Goal: Check status

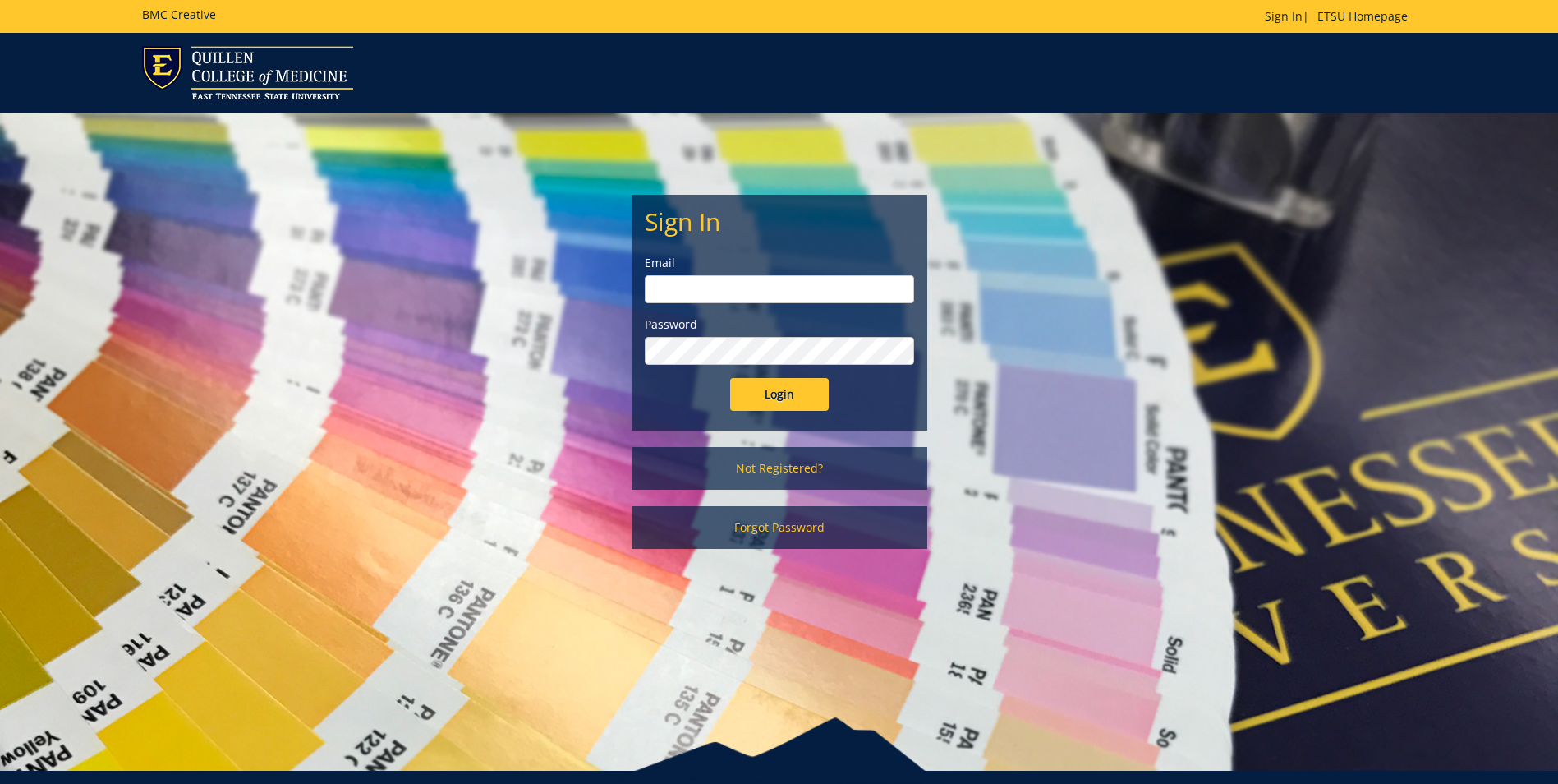
type input "projects@etsu.edu"
click at [777, 391] on input "Login" at bounding box center [779, 395] width 98 height 33
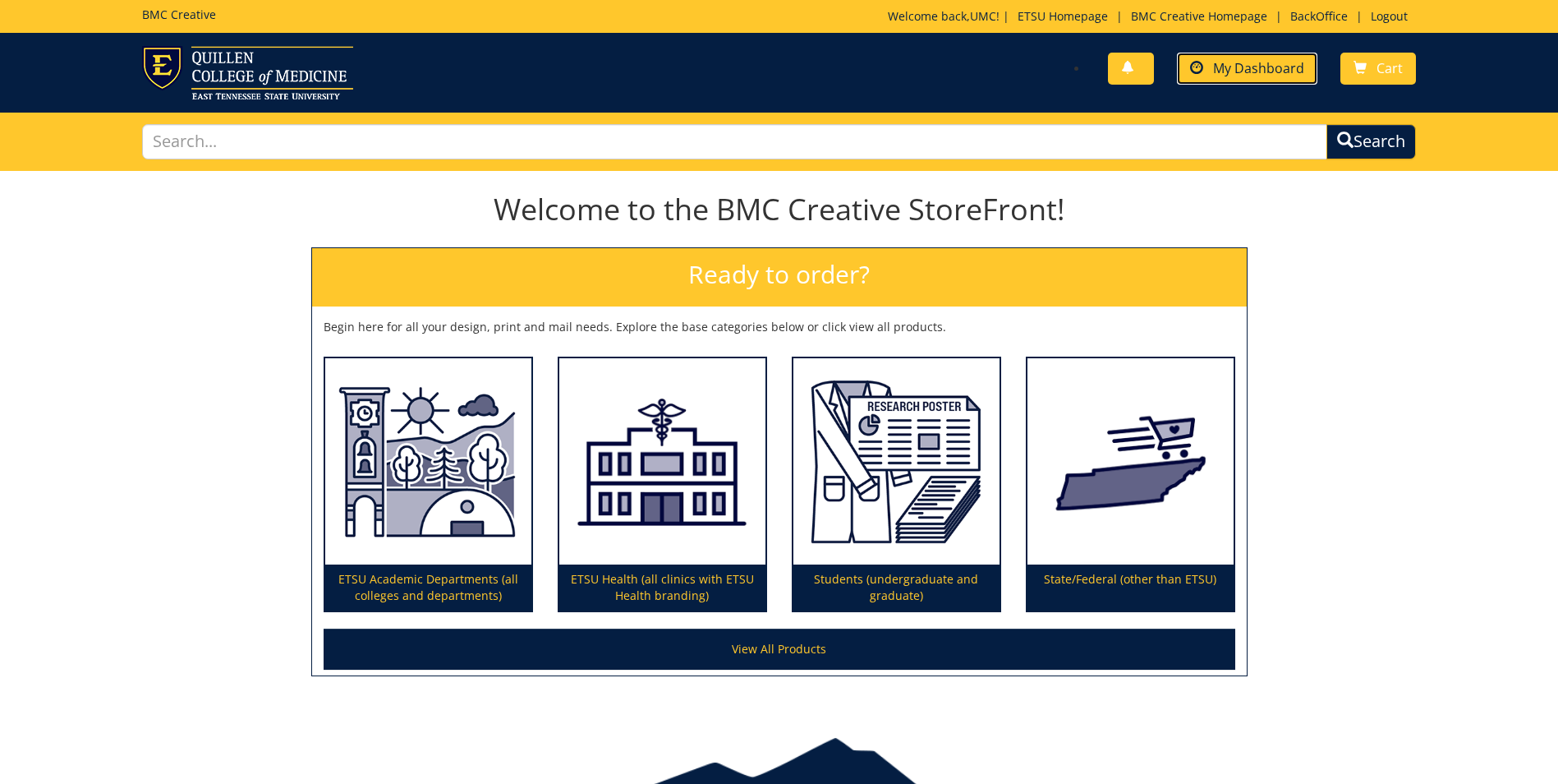
click at [1248, 63] on span "My Dashboard" at bounding box center [1259, 68] width 91 height 18
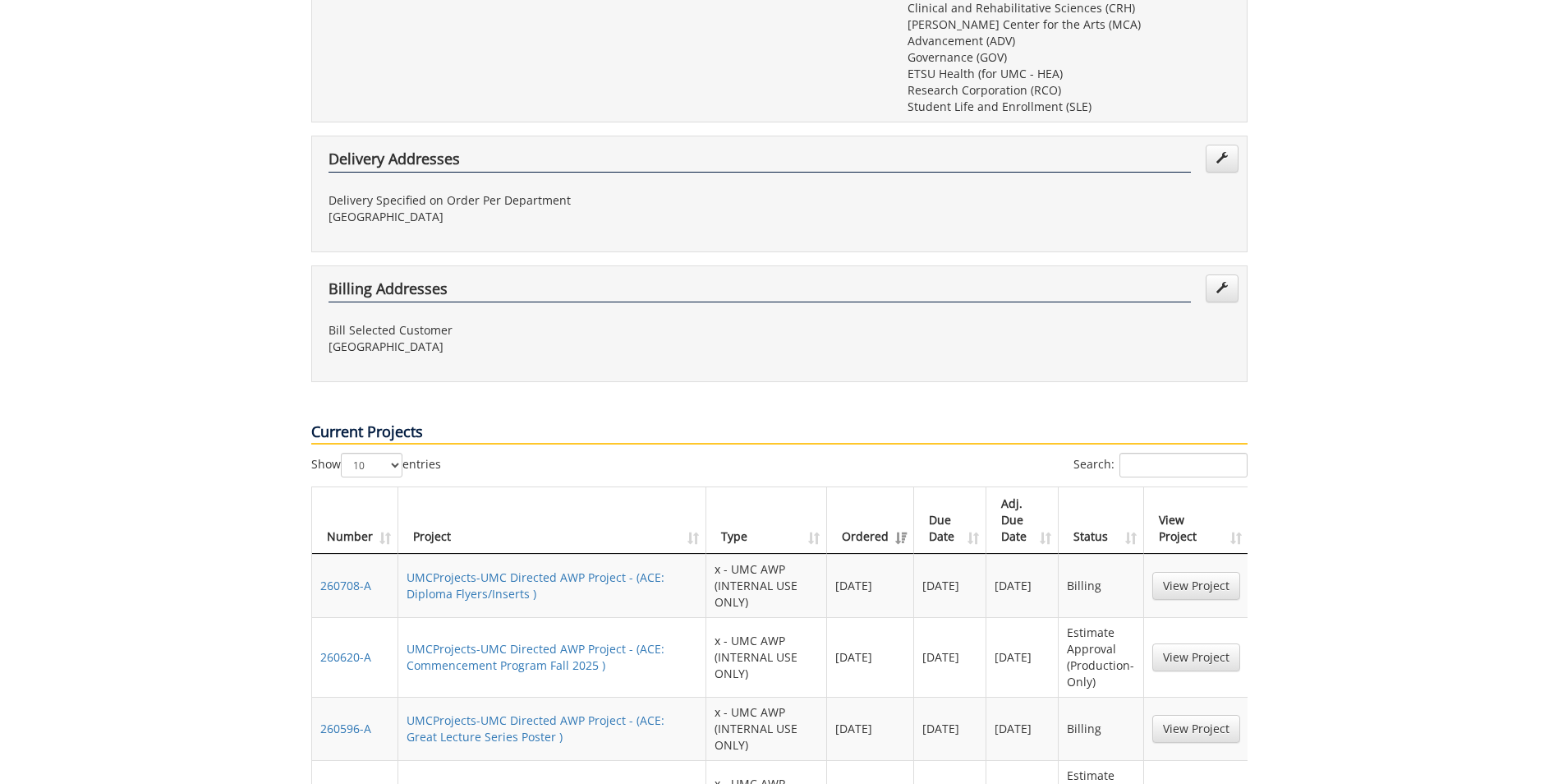
scroll to position [904, 0]
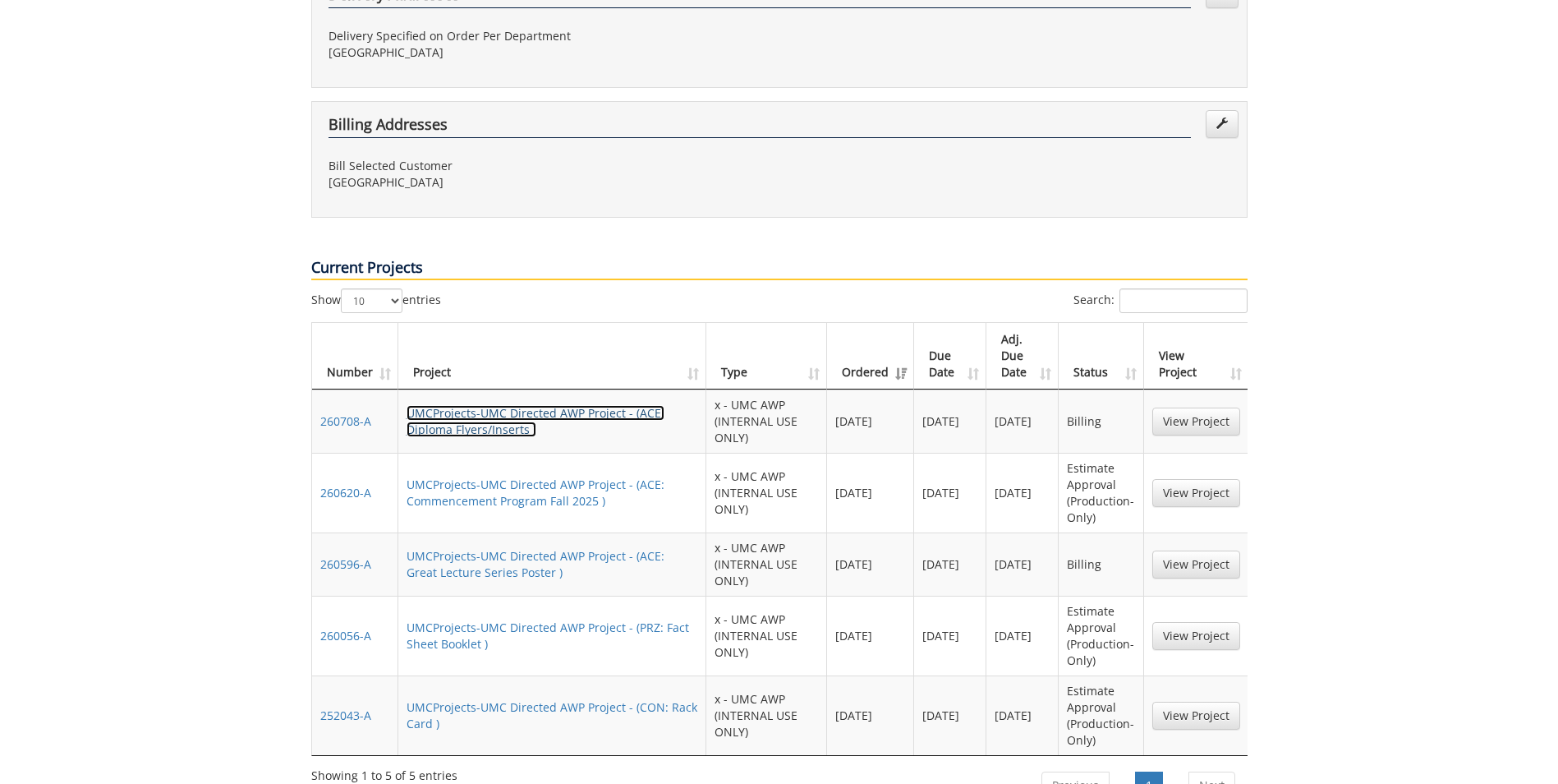
click at [479, 405] on link "UMCProjects-UMC Directed AWP Project - (ACE: Diploma Flyers/Inserts )" at bounding box center [536, 421] width 258 height 32
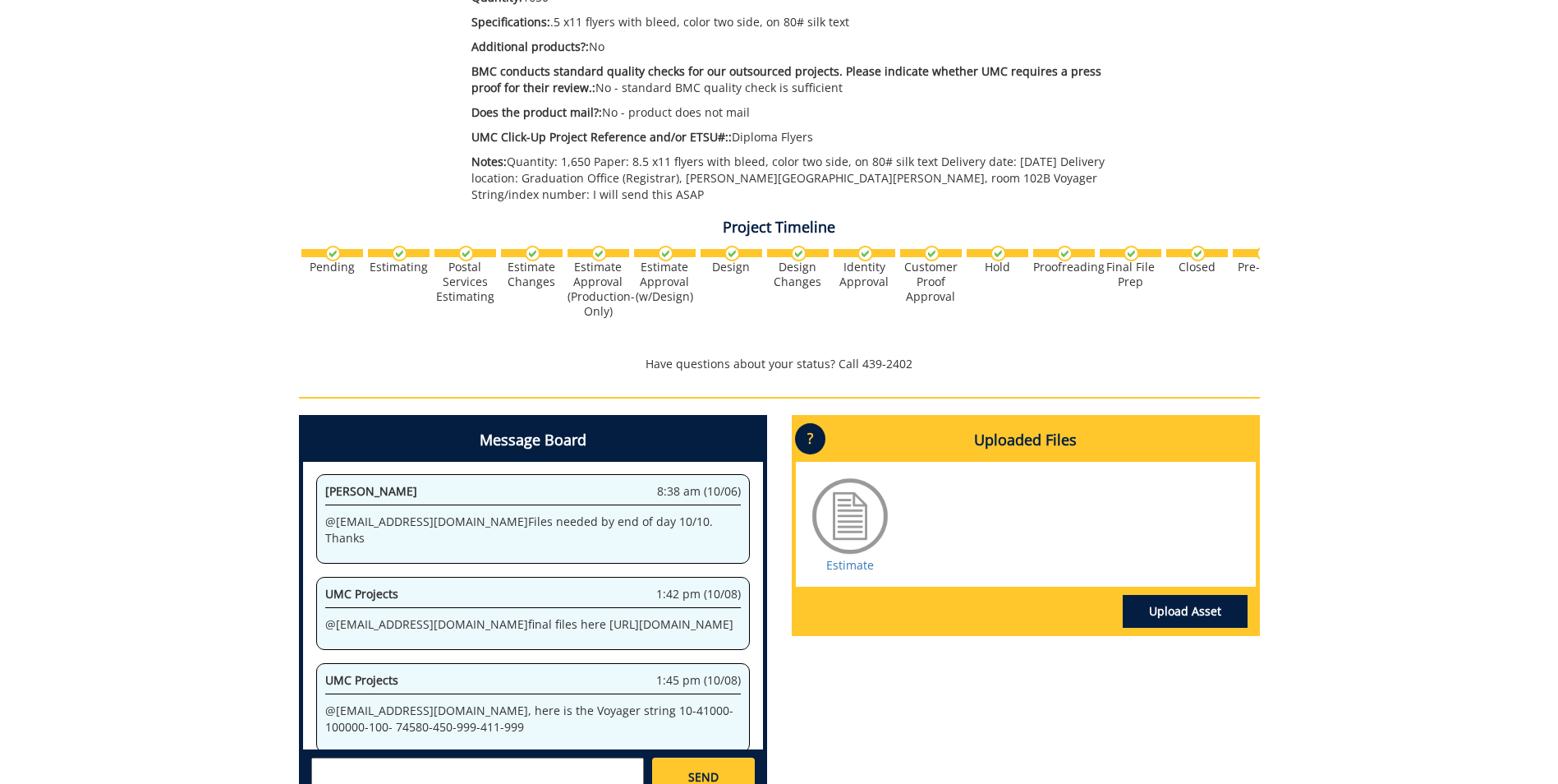
scroll to position [575, 0]
